Goal: Obtain resource: Download file/media

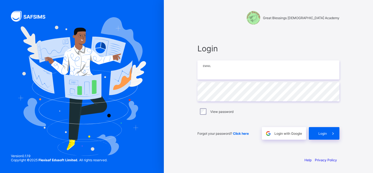
type input "**********"
click at [75, 19] on img at bounding box center [82, 86] width 129 height 138
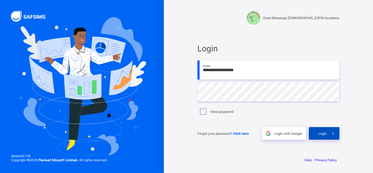
click at [318, 138] on div "Login" at bounding box center [324, 133] width 31 height 13
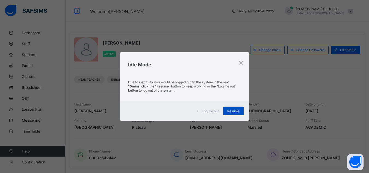
click at [237, 112] on span "Resume" at bounding box center [233, 111] width 12 height 4
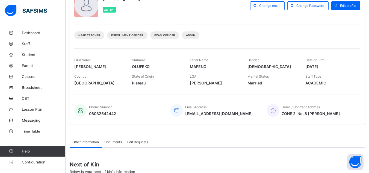
scroll to position [26, 0]
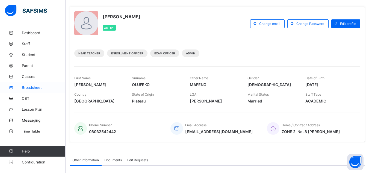
click at [30, 88] on span "Broadsheet" at bounding box center [44, 87] width 44 height 4
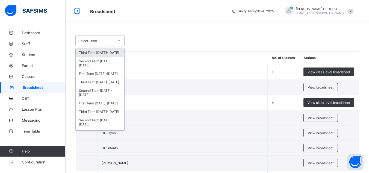
click at [105, 41] on div "Select Term" at bounding box center [96, 41] width 36 height 4
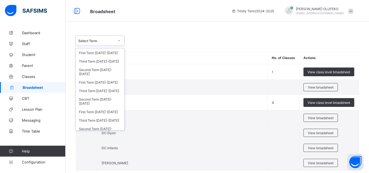
scroll to position [111, 0]
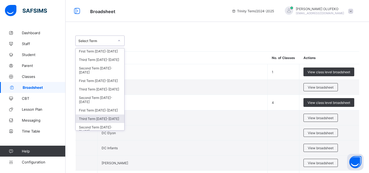
click at [104, 120] on div "Third Term [DATE]-[DATE]" at bounding box center [100, 118] width 49 height 8
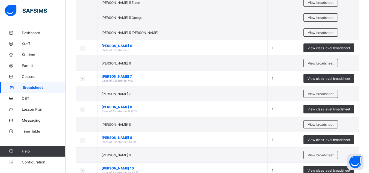
scroll to position [875, 0]
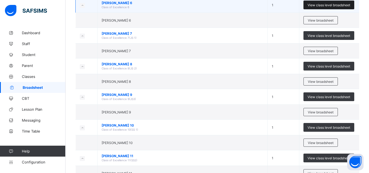
click at [329, 5] on span "View class level broadsheet" at bounding box center [329, 5] width 43 height 4
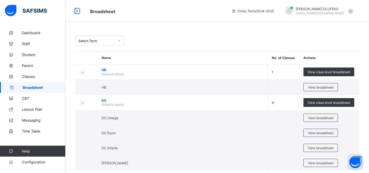
click at [329, 38] on div "Select Term" at bounding box center [217, 41] width 284 height 10
click at [117, 39] on icon at bounding box center [118, 40] width 3 height 5
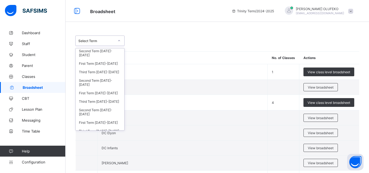
scroll to position [133, 0]
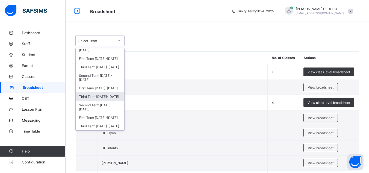
click at [111, 98] on div "Third Term [DATE]-[DATE]" at bounding box center [100, 96] width 49 height 8
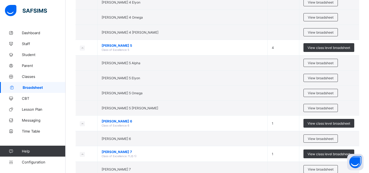
scroll to position [769, 0]
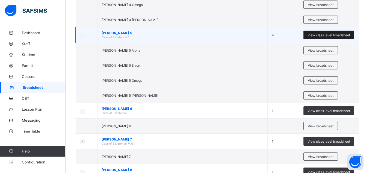
click at [333, 35] on span "View class level broadsheet" at bounding box center [329, 35] width 43 height 4
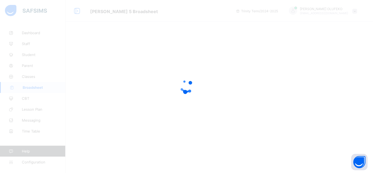
click at [339, 45] on div at bounding box center [186, 86] width 373 height 173
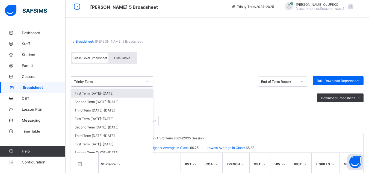
click at [149, 83] on div at bounding box center [147, 81] width 9 height 9
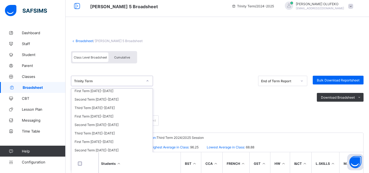
scroll to position [104, 0]
click at [111, 140] on div "First Term [DATE]-[DATE]" at bounding box center [111, 141] width 81 height 8
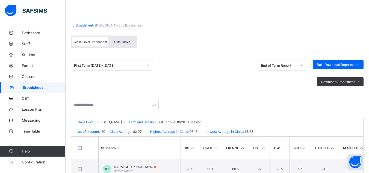
scroll to position [21, 0]
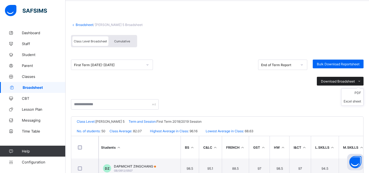
click at [361, 79] on icon at bounding box center [359, 81] width 4 height 4
click at [126, 44] on div "Cumulative" at bounding box center [121, 41] width 27 height 10
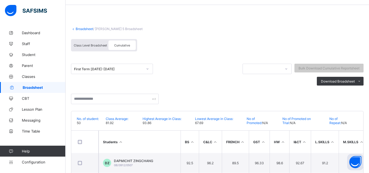
scroll to position [19, 0]
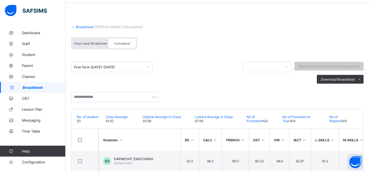
click at [112, 103] on div "First Term [DATE]-[DATE] Bulk Download Cumulative Reportsheet Download Broadshe…" at bounding box center [217, 82] width 292 height 54
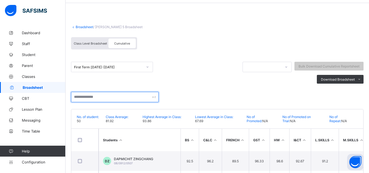
click at [112, 99] on input "text" at bounding box center [115, 97] width 88 height 10
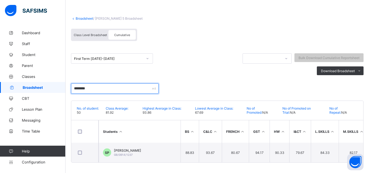
scroll to position [30, 0]
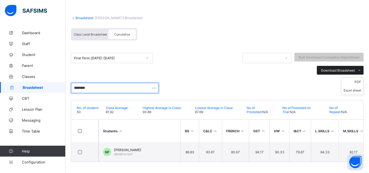
type input "********"
click at [350, 68] on span "Download Broadsheet" at bounding box center [338, 70] width 34 height 4
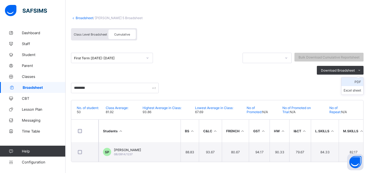
click at [362, 79] on li "PDF" at bounding box center [352, 82] width 22 height 8
